Goal: Transaction & Acquisition: Purchase product/service

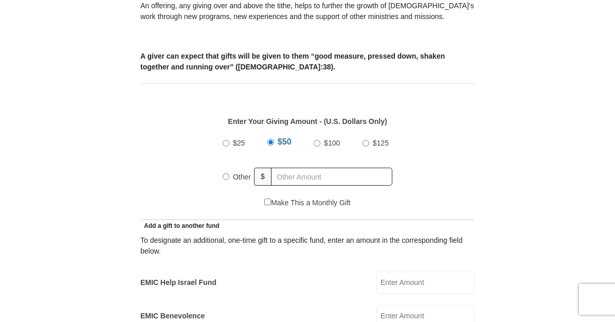
scroll to position [380, 0]
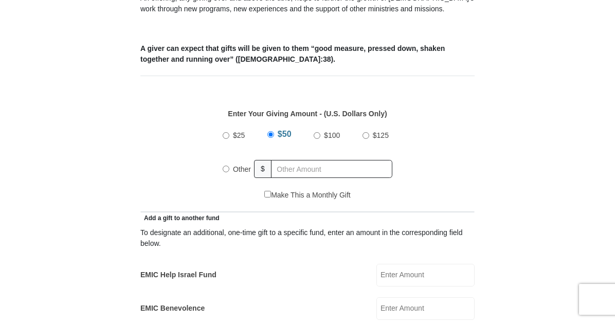
click at [227, 168] on input "Other" at bounding box center [226, 169] width 7 height 7
radio input "true"
click at [291, 162] on input "text" at bounding box center [334, 169] width 118 height 18
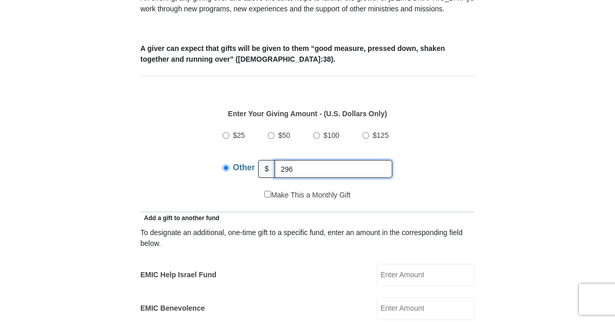
type input "296"
drag, startPoint x: 266, startPoint y: 267, endPoint x: 295, endPoint y: 257, distance: 29.9
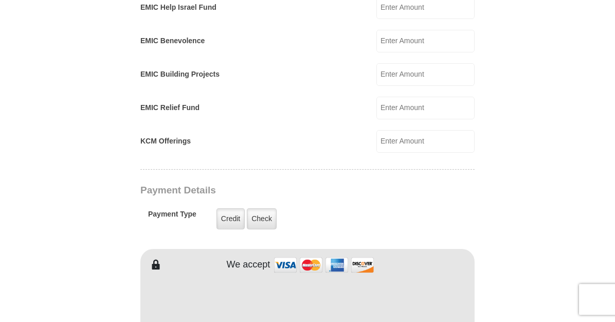
scroll to position [652, 0]
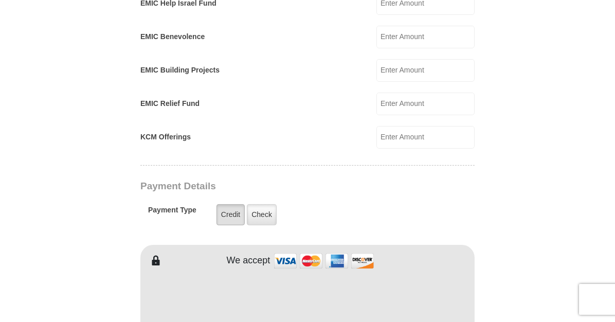
click at [225, 204] on label "Credit" at bounding box center [231, 214] width 28 height 21
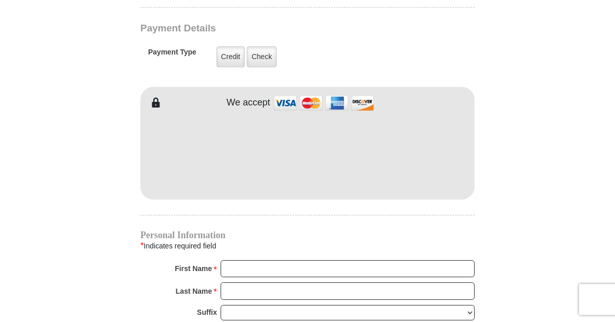
scroll to position [815, 0]
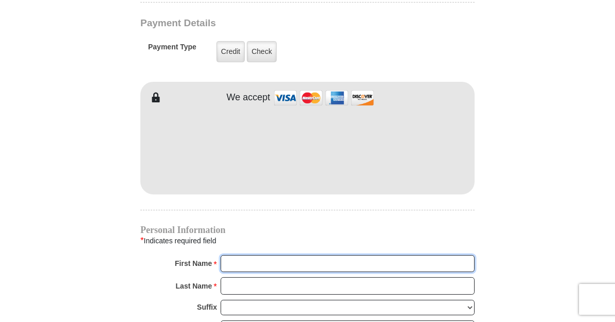
click at [239, 257] on input "First Name *" at bounding box center [348, 263] width 254 height 17
type input "[PERSON_NAME]"
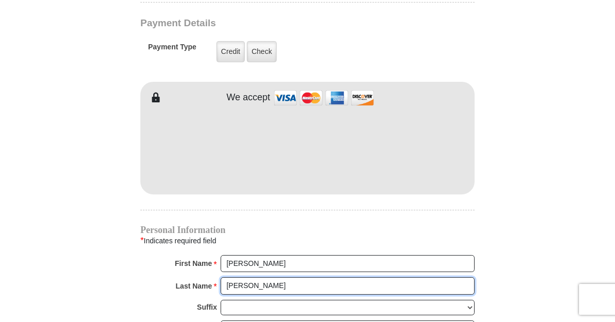
type input "[PERSON_NAME]"
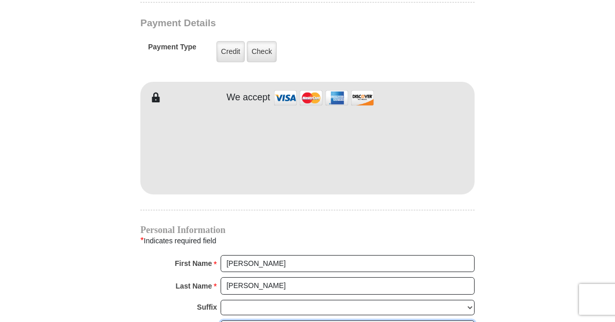
scroll to position [978, 0]
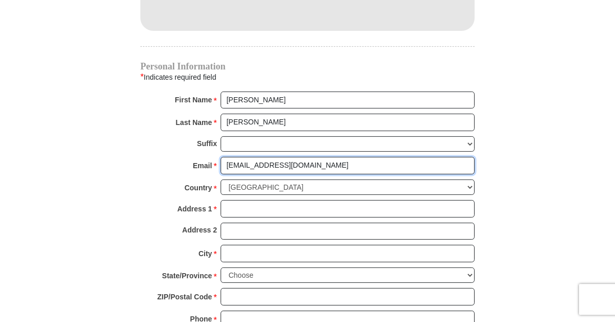
type input "[EMAIL_ADDRESS][DOMAIN_NAME]"
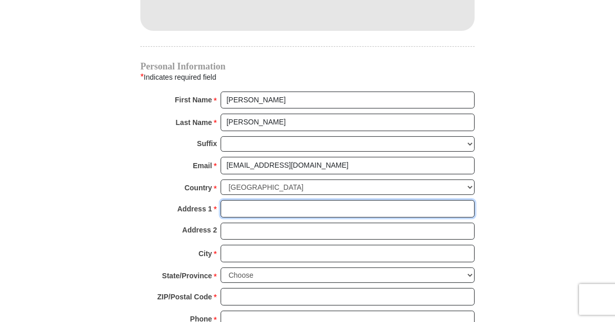
click at [233, 206] on input "Address 1 *" at bounding box center [348, 208] width 254 height 17
type input "[STREET_ADDRESS]"
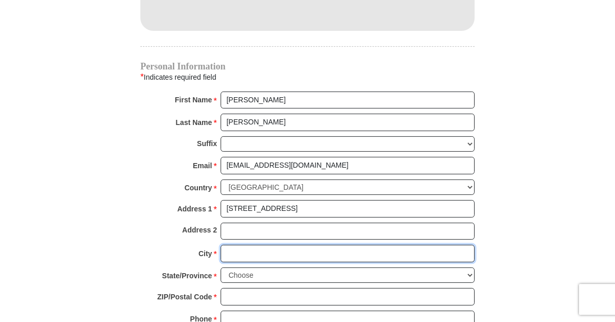
click at [232, 248] on input "City *" at bounding box center [348, 253] width 254 height 17
type input ";"
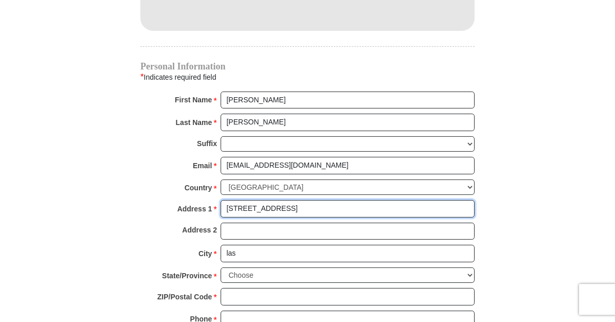
drag, startPoint x: 230, startPoint y: 212, endPoint x: 227, endPoint y: 273, distance: 61.3
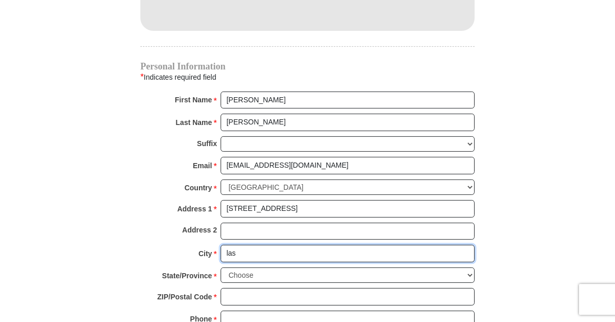
click at [241, 248] on input "las" at bounding box center [348, 253] width 254 height 17
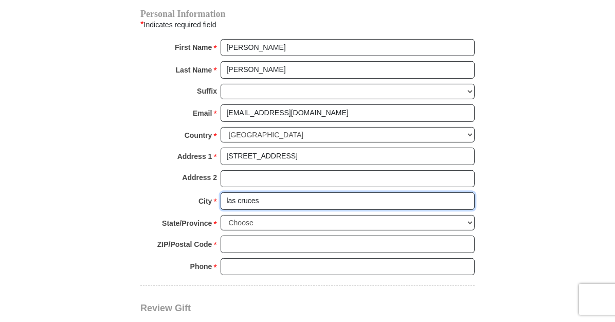
scroll to position [1032, 0]
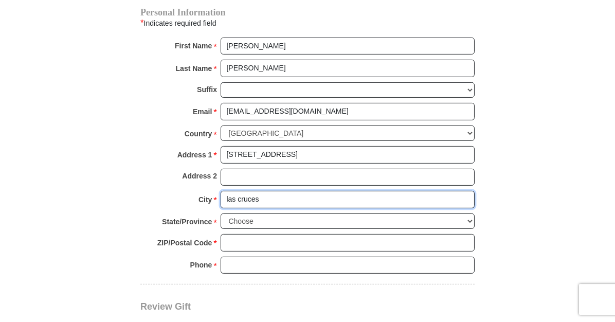
type input "las cruces"
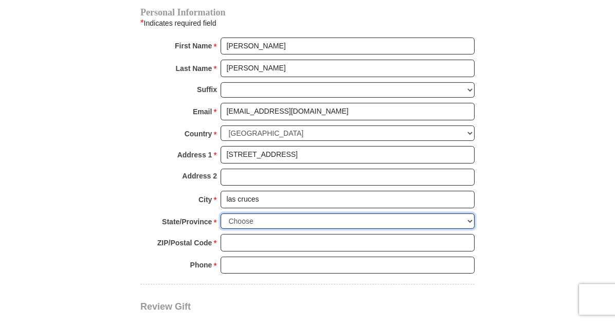
click at [221, 213] on select "Choose [US_STATE] [US_STATE] [US_STATE] [US_STATE] [US_STATE] Armed Forces Amer…" at bounding box center [348, 221] width 254 height 16
click at [467, 213] on select "Choose [US_STATE] [US_STATE] [US_STATE] [US_STATE] [US_STATE] Armed Forces Amer…" at bounding box center [348, 221] width 254 height 16
click at [221, 213] on select "Choose [US_STATE] [US_STATE] [US_STATE] [US_STATE] [US_STATE] Armed Forces Amer…" at bounding box center [348, 221] width 254 height 16
select select "NM"
click option "[US_STATE]" at bounding box center [0, 0] width 0 height 0
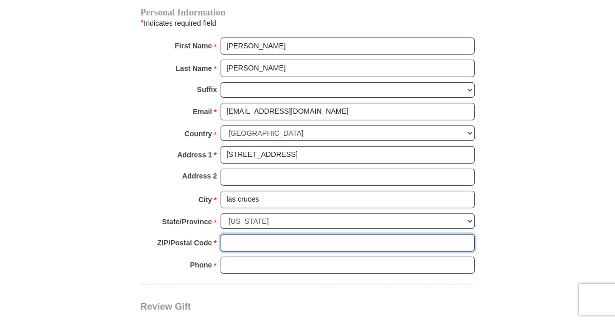
click at [231, 234] on input "ZIP/Postal Code *" at bounding box center [348, 242] width 254 height 17
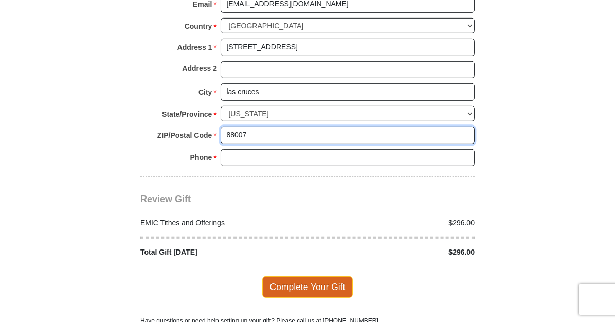
scroll to position [1141, 0]
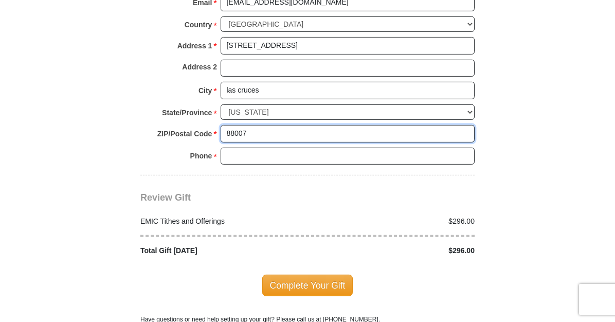
type input "88007"
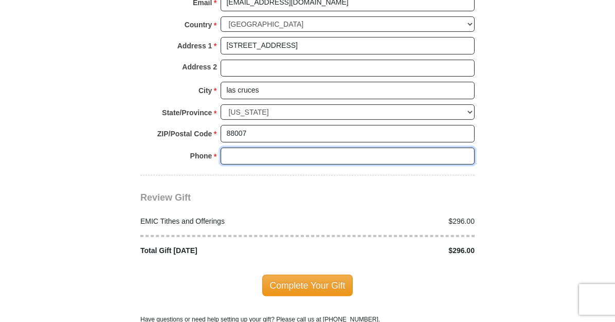
click at [248, 152] on input "Phone * *" at bounding box center [348, 156] width 254 height 17
type input "5756497956"
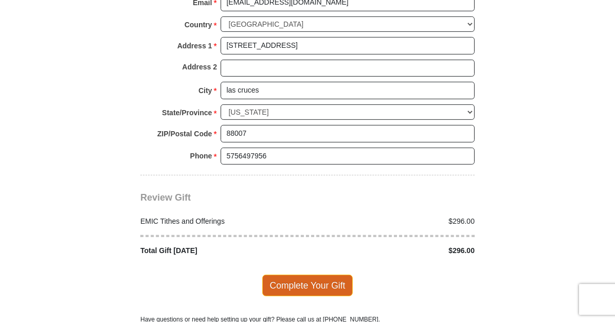
click at [316, 275] on span "Complete Your Gift" at bounding box center [307, 286] width 91 height 22
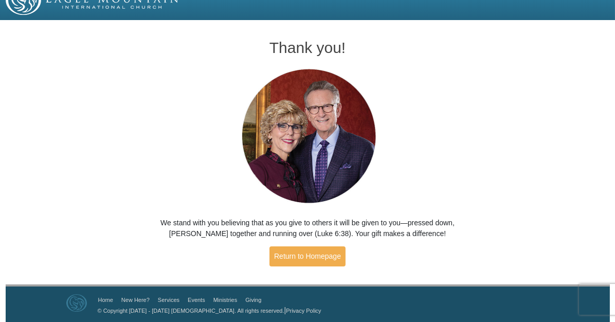
scroll to position [18, 0]
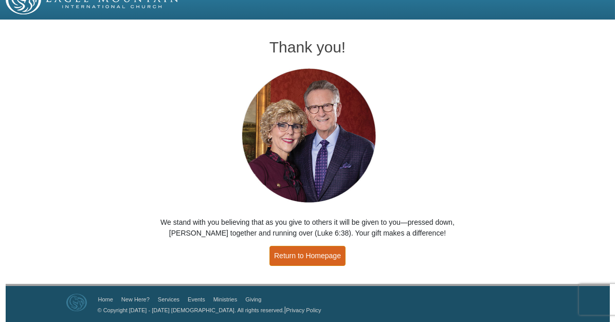
click at [306, 248] on link "Return to Homepage" at bounding box center [308, 256] width 76 height 20
